Goal: Navigation & Orientation: Find specific page/section

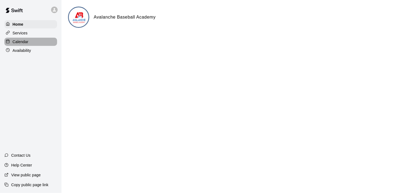
click at [17, 42] on p "Calendar" at bounding box center [21, 41] width 16 height 5
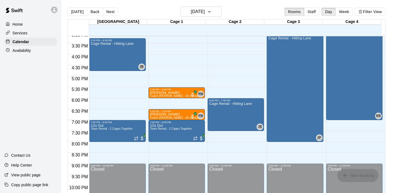
scroll to position [279, 0]
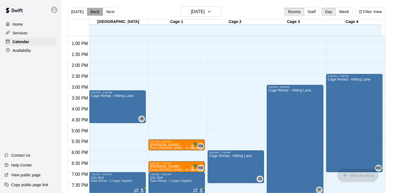
click at [95, 11] on button "Back" at bounding box center [95, 12] width 16 height 8
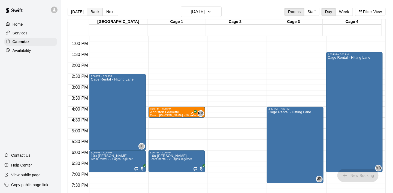
click at [95, 11] on button "Back" at bounding box center [95, 12] width 16 height 8
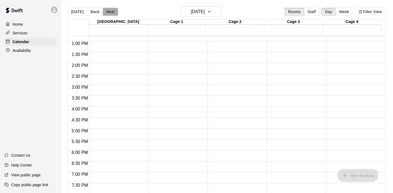
click at [107, 11] on button "Next" at bounding box center [110, 12] width 15 height 8
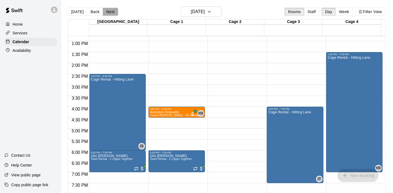
click at [107, 11] on button "Next" at bounding box center [110, 12] width 15 height 8
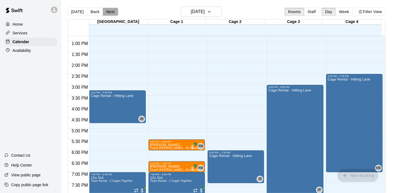
click at [107, 11] on button "Next" at bounding box center [110, 12] width 15 height 8
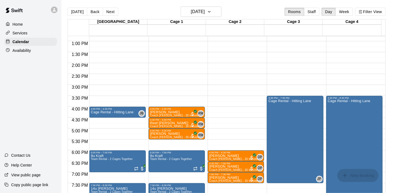
scroll to position [224, 0]
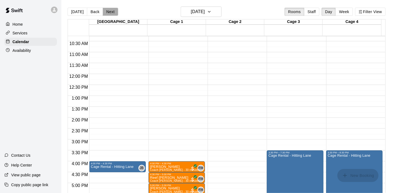
click at [108, 10] on button "Next" at bounding box center [110, 12] width 15 height 8
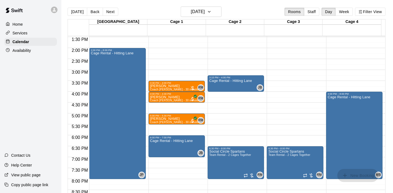
scroll to position [306, 0]
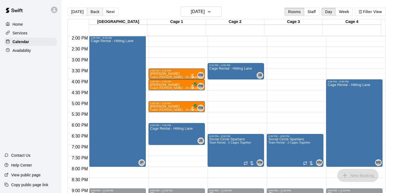
click at [94, 12] on button "Back" at bounding box center [95, 12] width 16 height 8
